Goal: Task Accomplishment & Management: Manage account settings

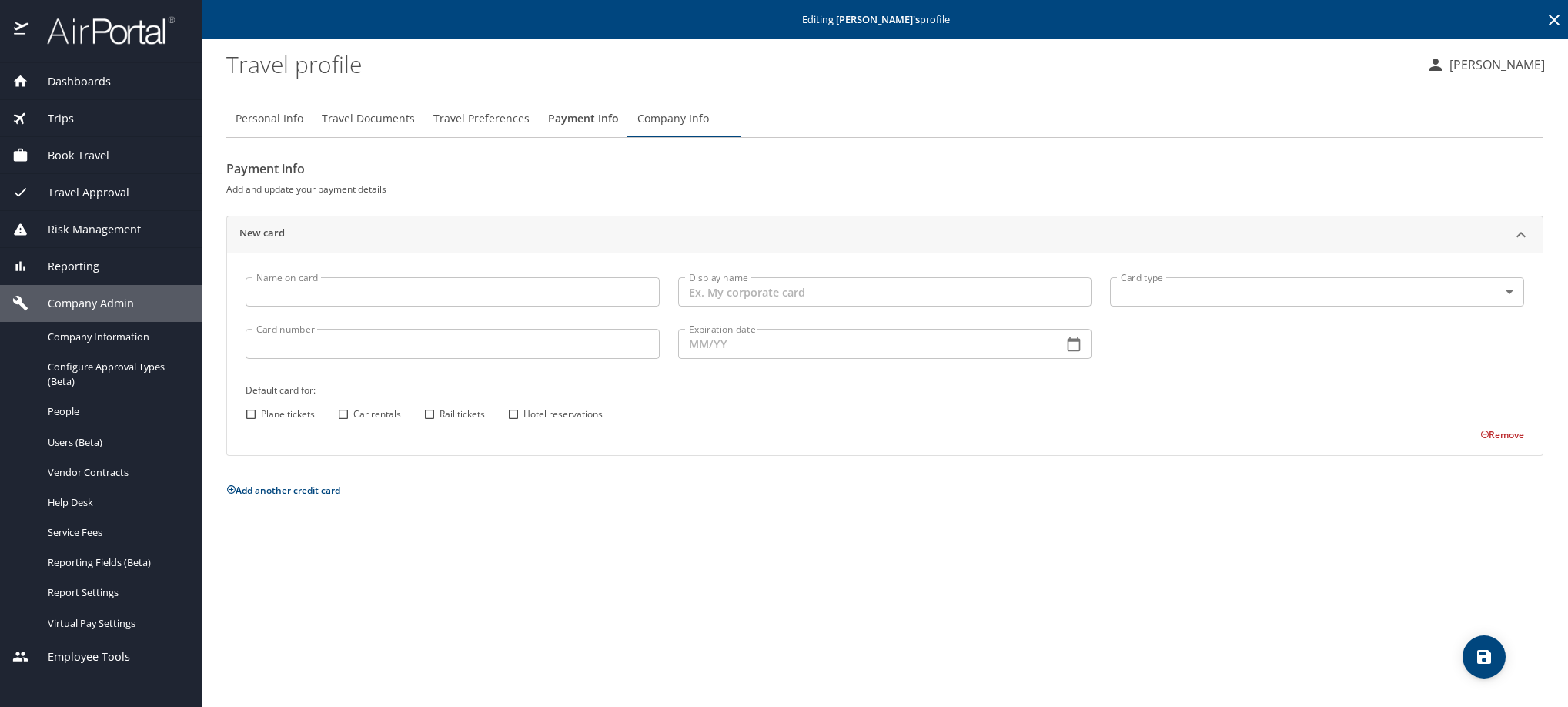
click at [1545, 15] on icon at bounding box center [1553, 20] width 19 height 19
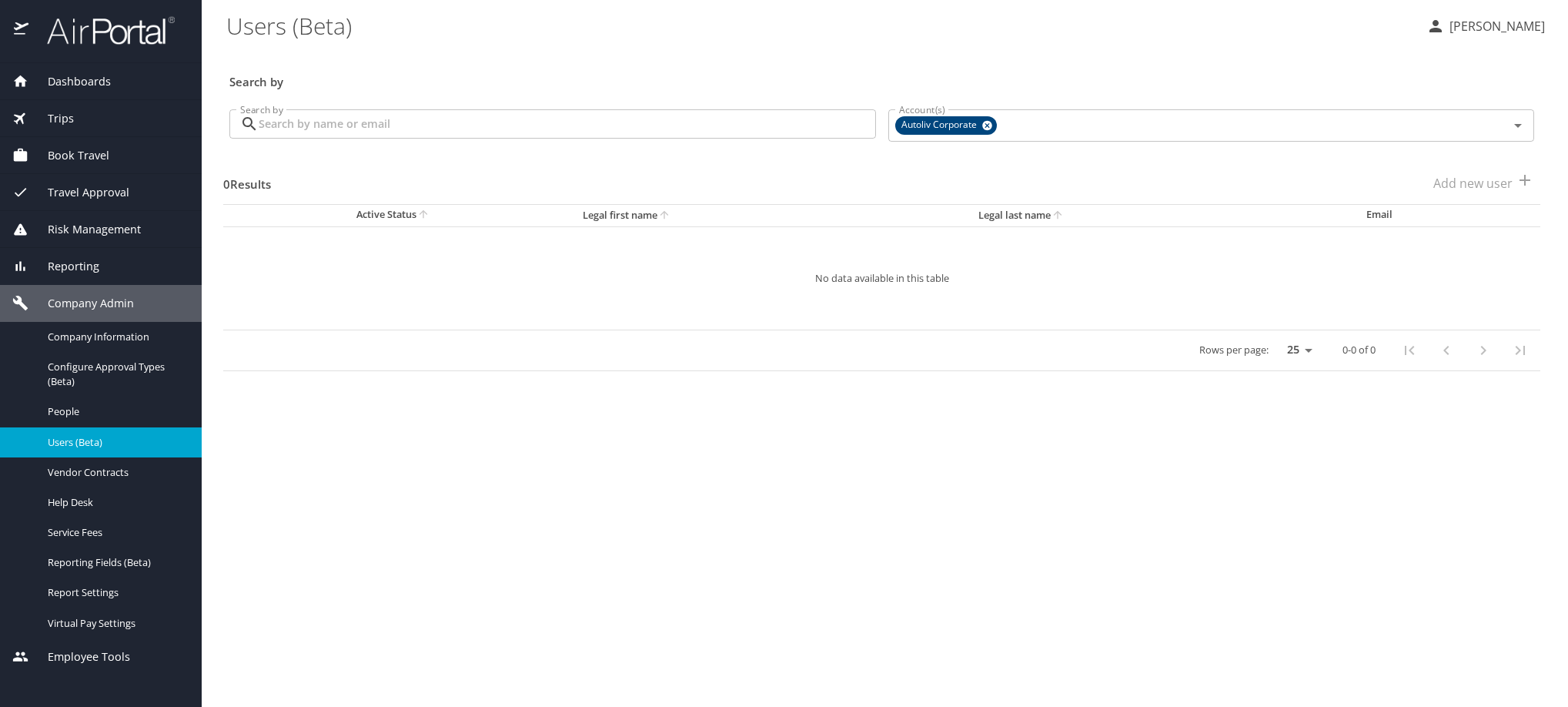
click at [654, 134] on input "Search by" at bounding box center [567, 124] width 617 height 29
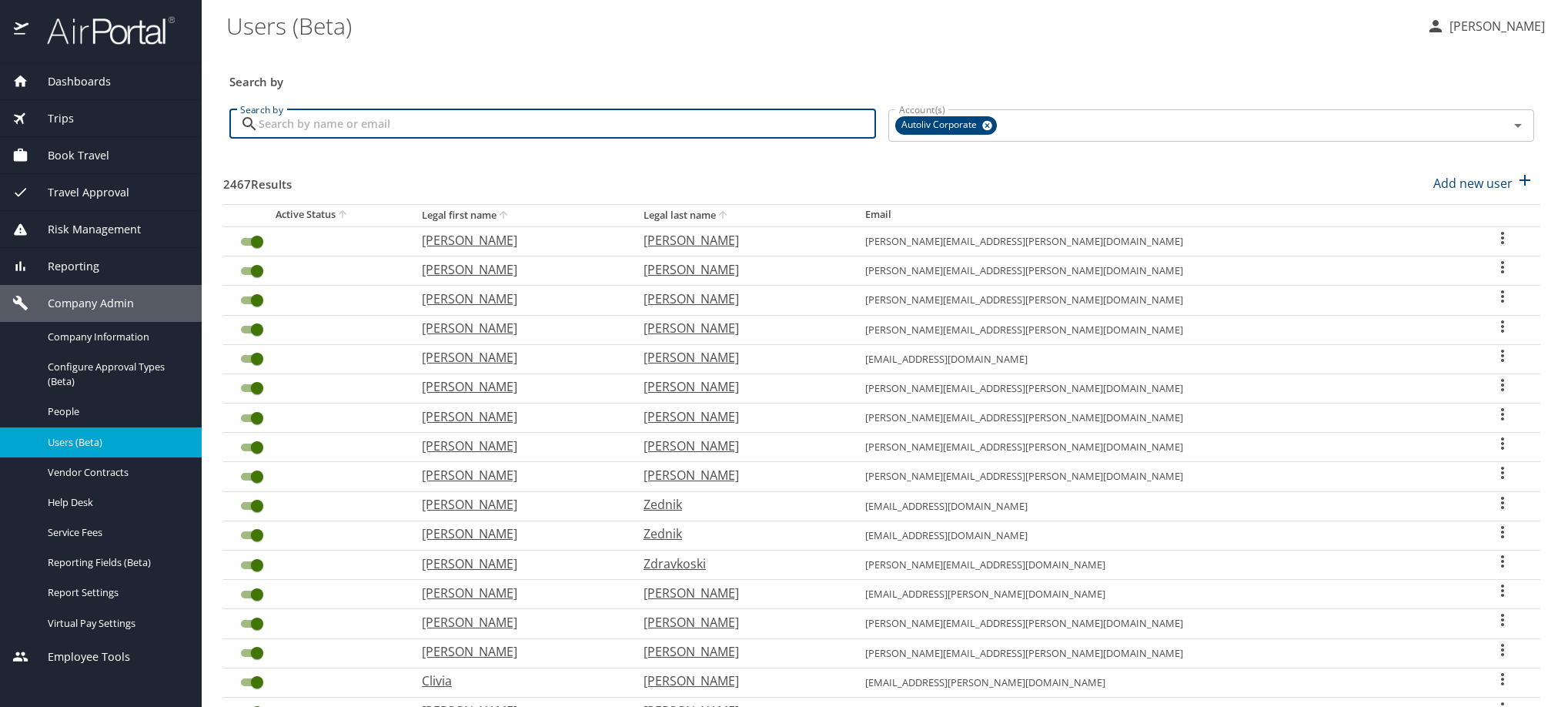
paste input "[PERSON_NAME][EMAIL_ADDRESS][PERSON_NAME][DOMAIN_NAME]"
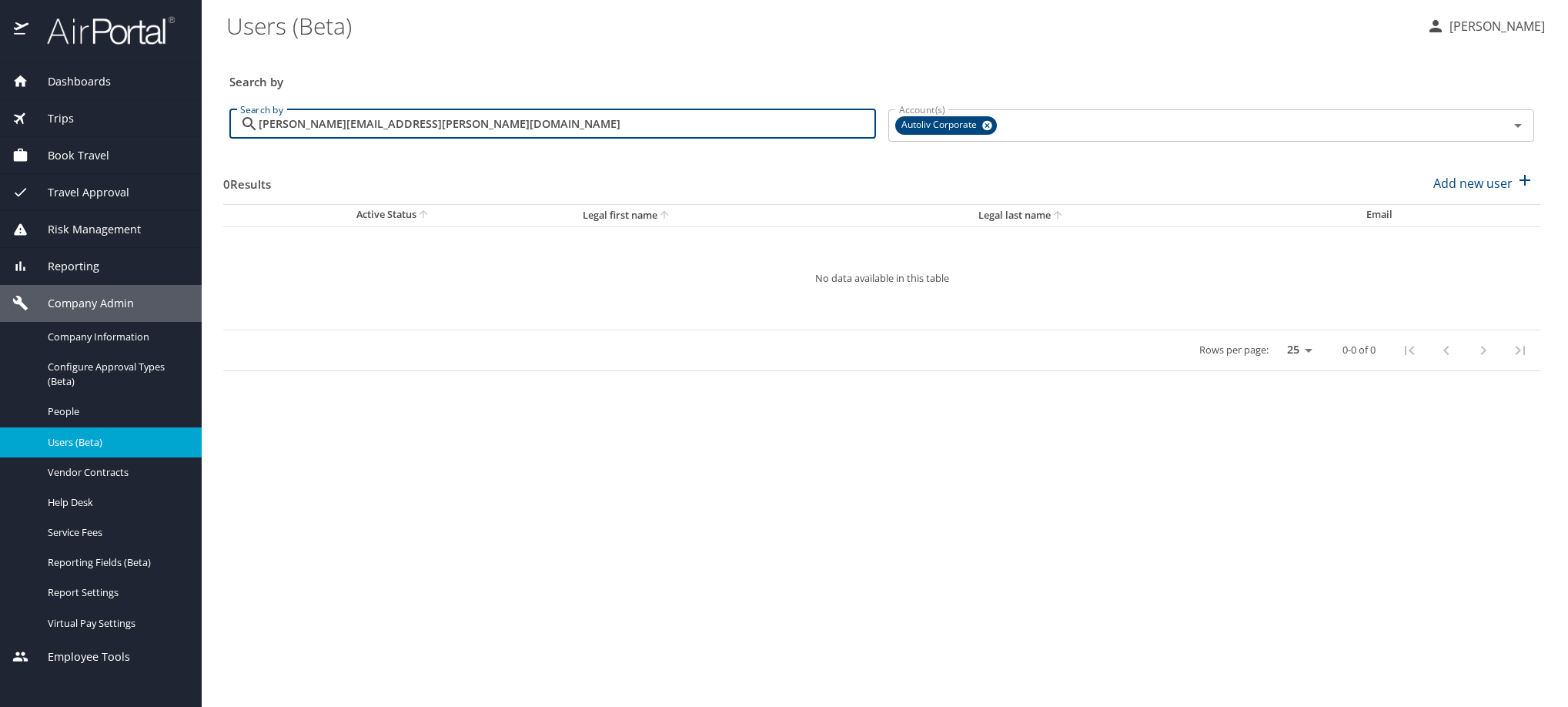
drag, startPoint x: 585, startPoint y: 137, endPoint x: 67, endPoint y: 109, distance: 518.8
click at [67, 109] on div "Dashboards AirPortal 360™ Manager My Travel Dashboard Trips Airtinerary® Lookup…" at bounding box center [784, 353] width 1568 height 707
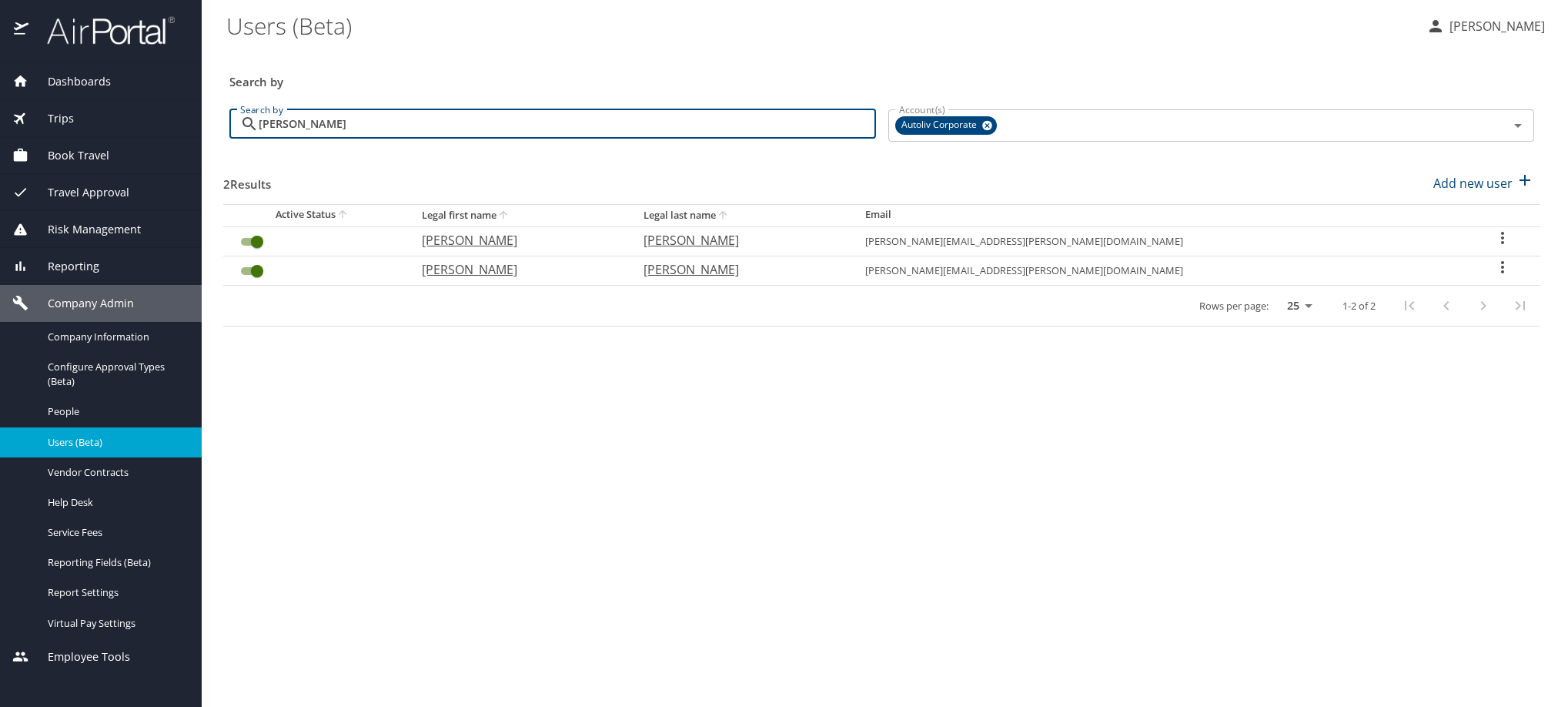
type input "[PERSON_NAME]"
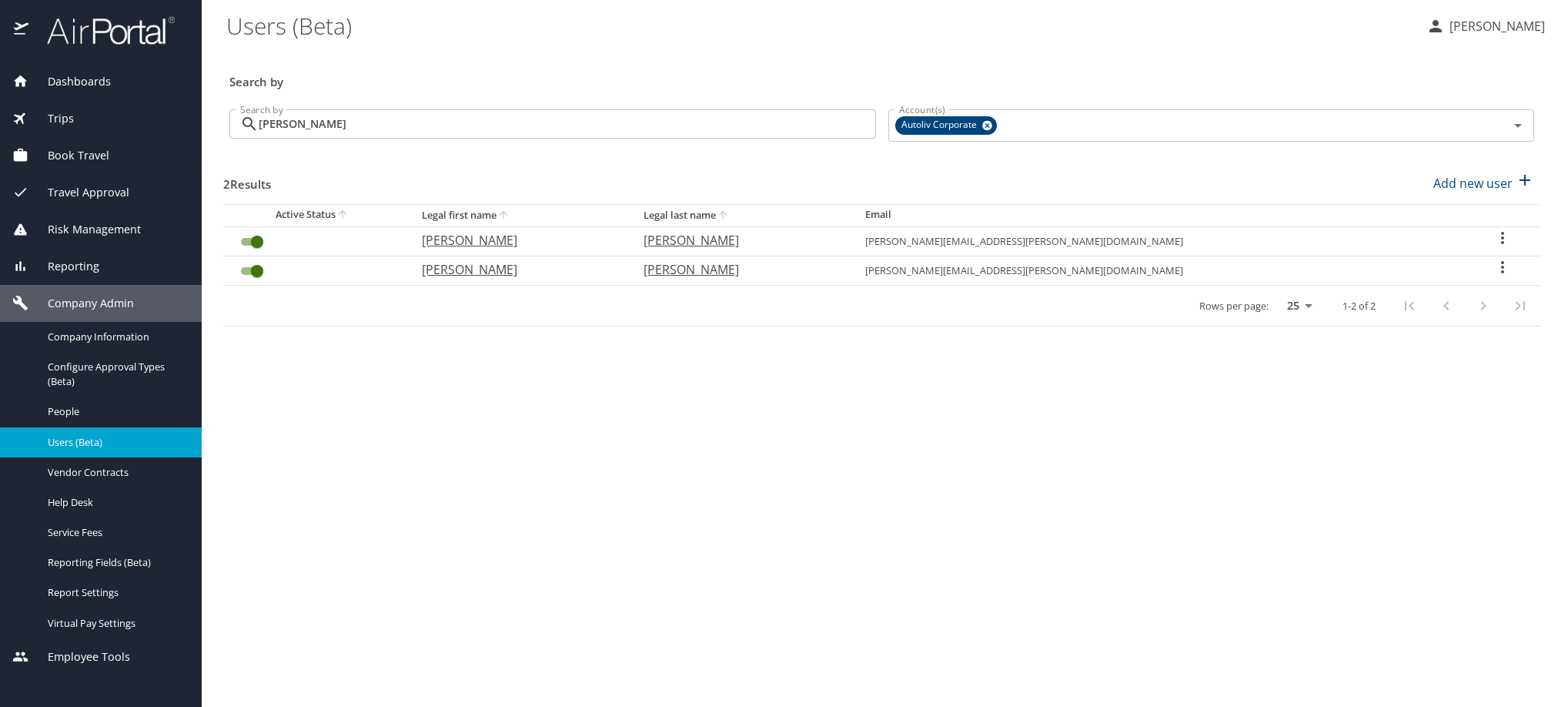
click at [1497, 276] on icon "User Search Table" at bounding box center [1502, 266] width 19 height 19
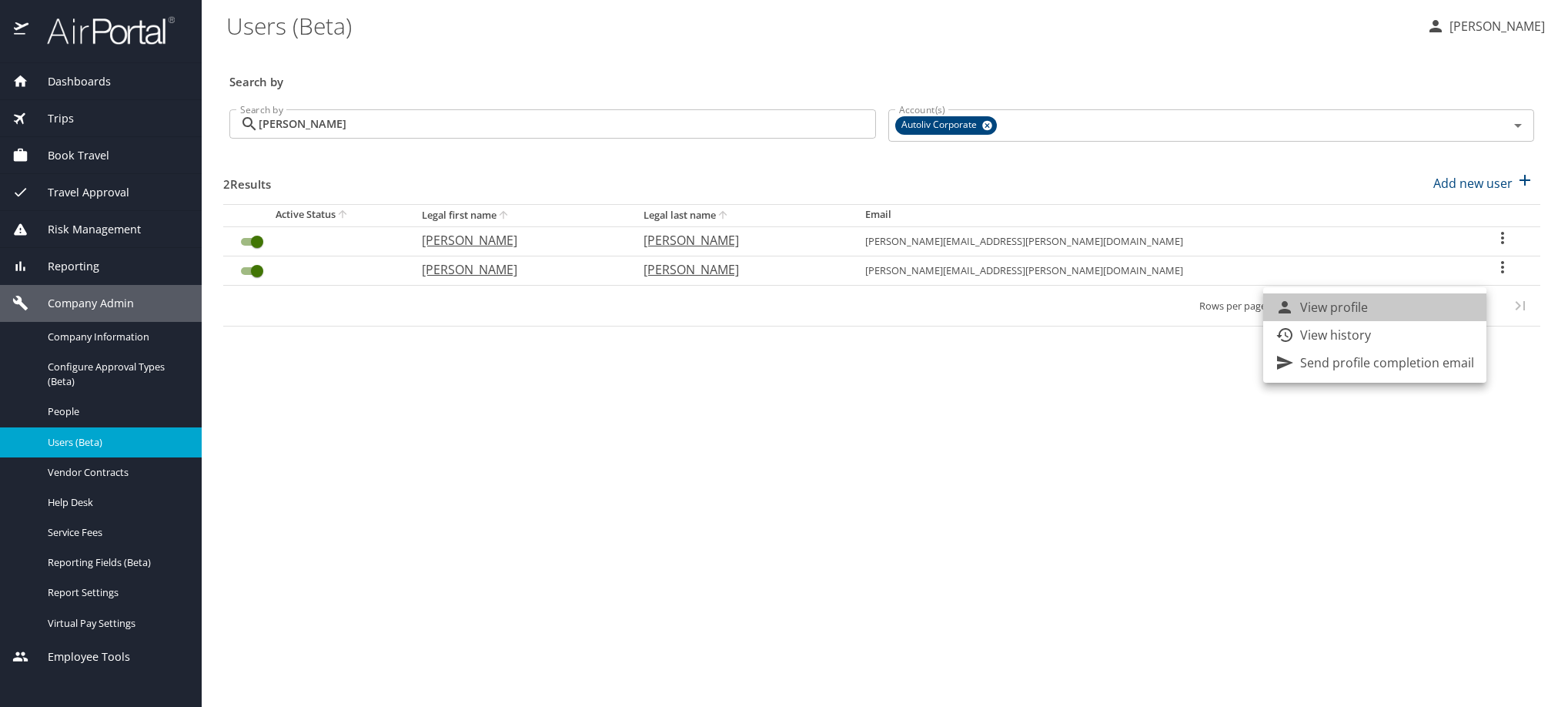
click at [1425, 315] on li "View profile" at bounding box center [1374, 307] width 223 height 28
select select "US"
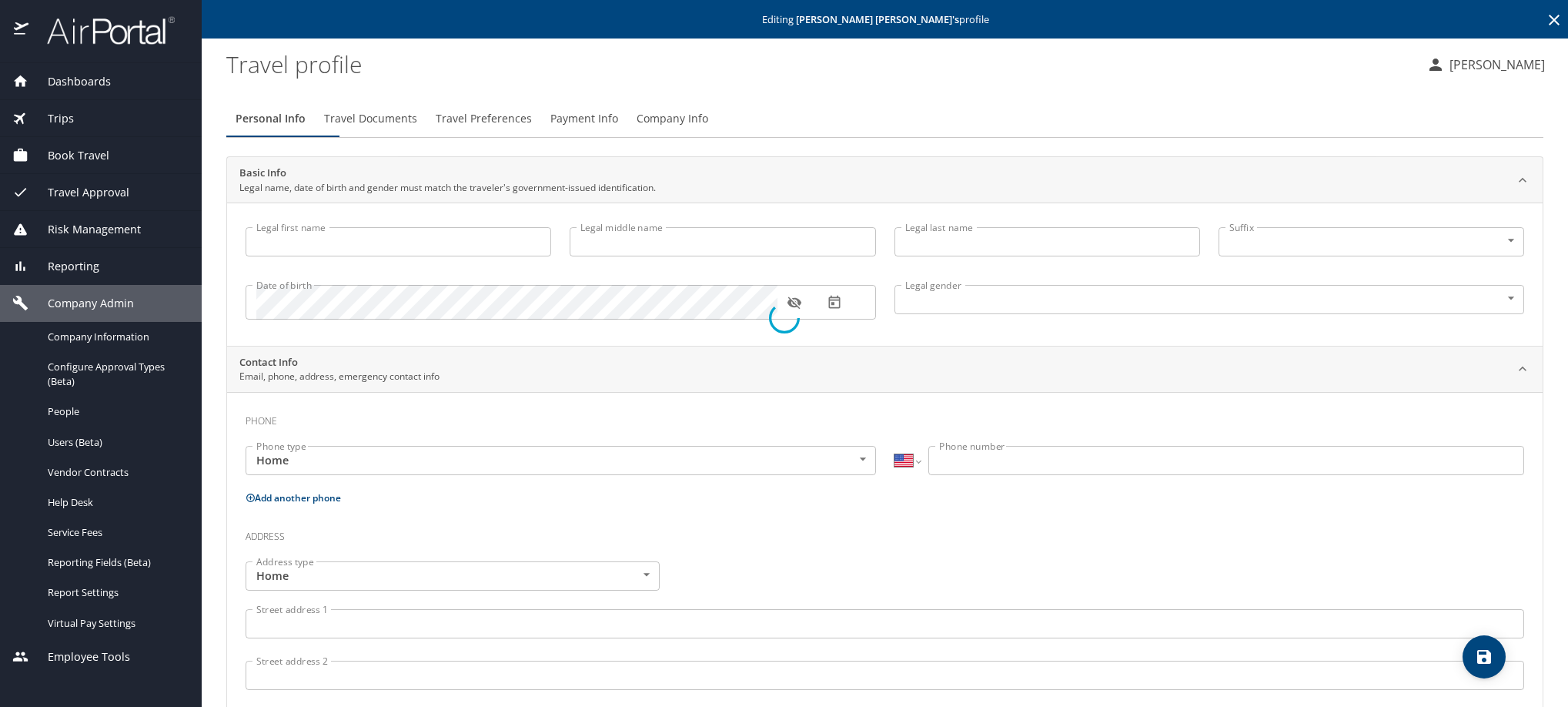
type input "[PERSON_NAME]"
type input "[DEMOGRAPHIC_DATA]"
type input "[PERSON_NAME]"
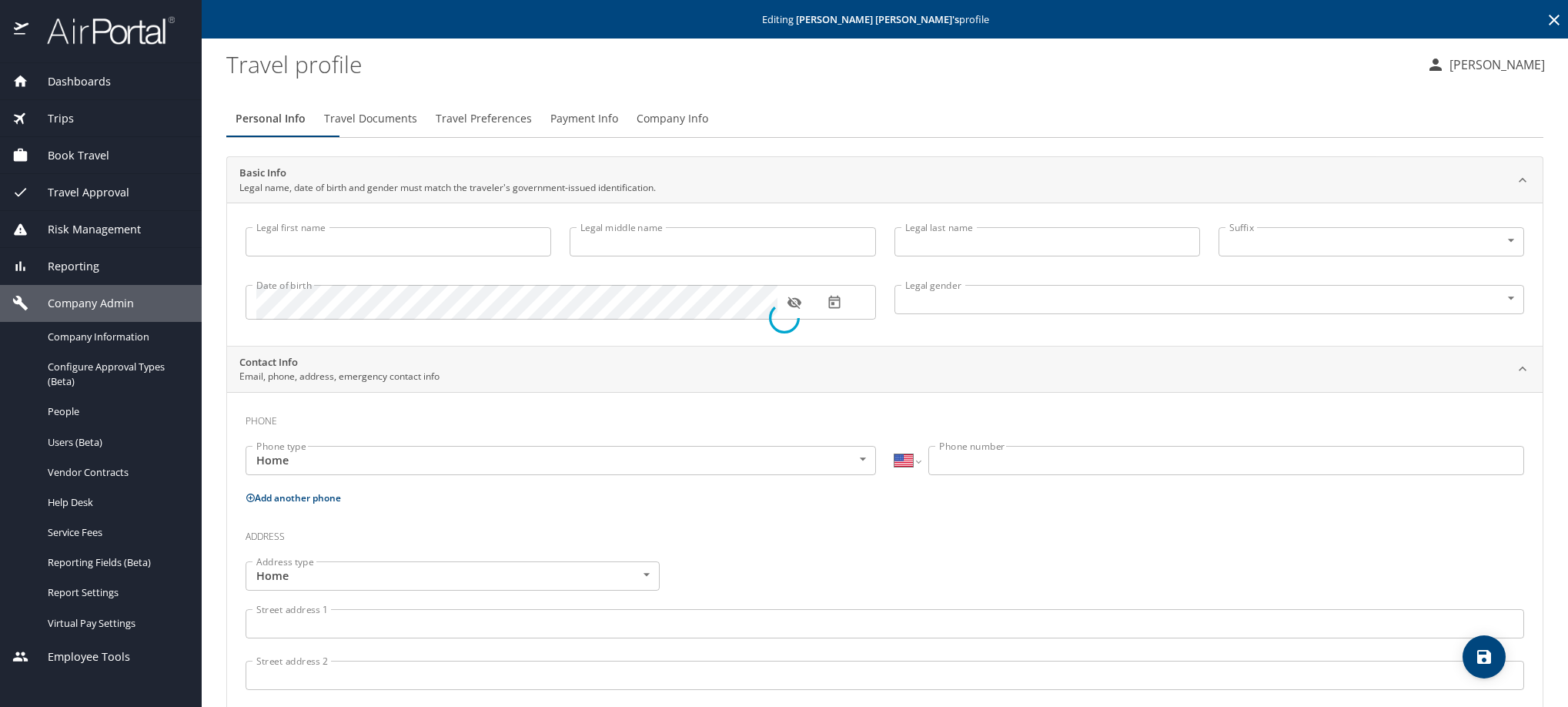
select select "MX"
type input "461 105 1531"
select select "MX"
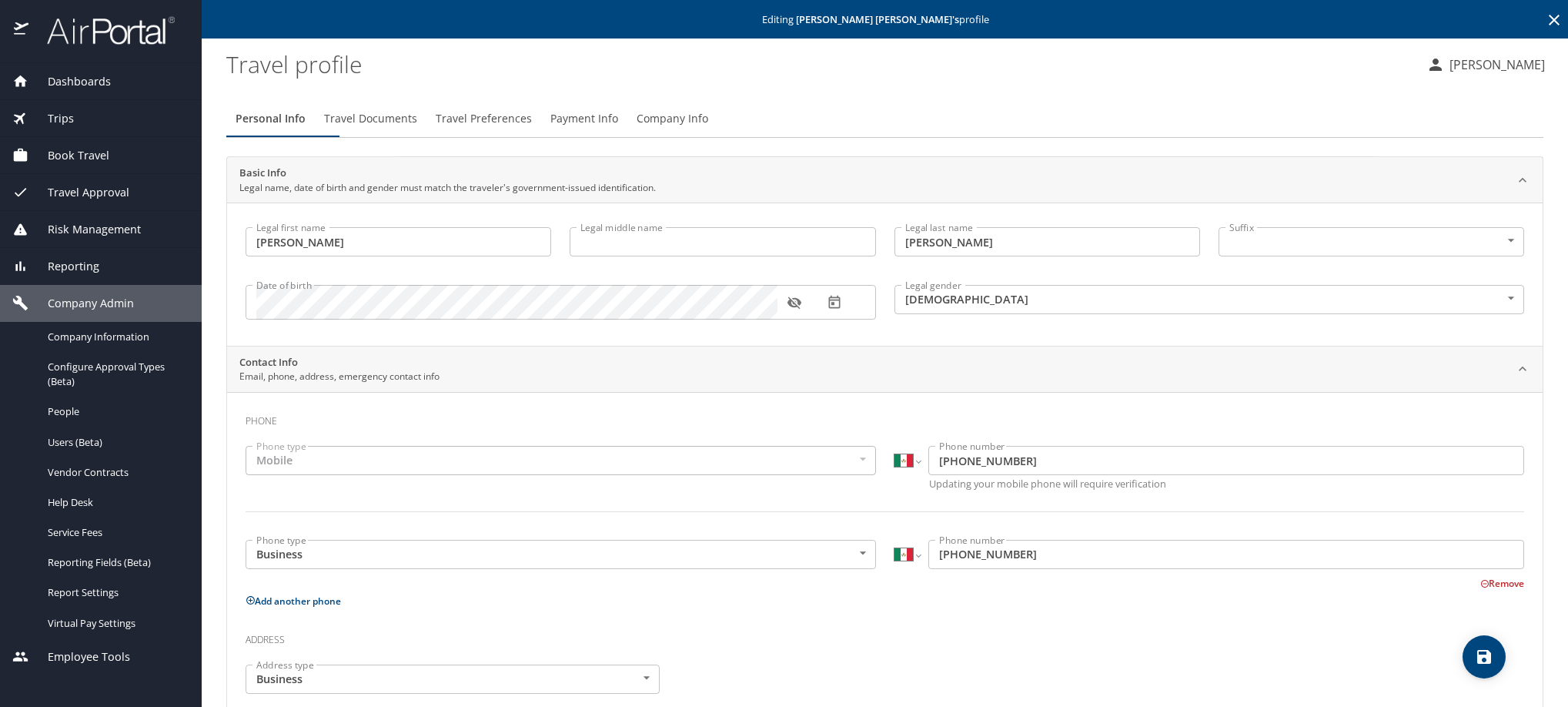
click at [618, 129] on span "Payment Info" at bounding box center [584, 119] width 68 height 20
